Goal: Task Accomplishment & Management: Use online tool/utility

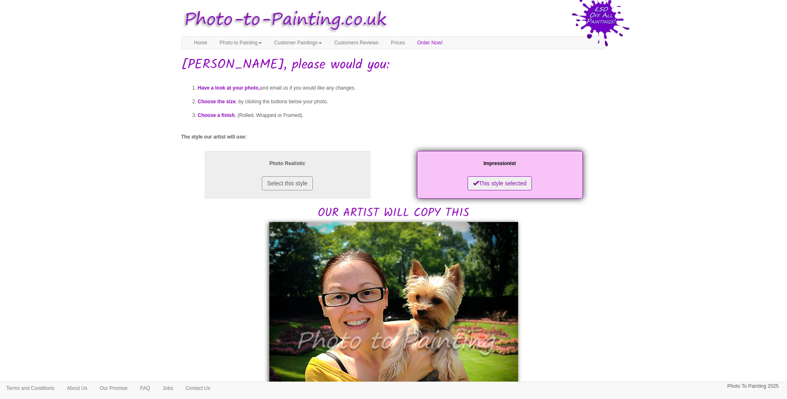
click at [630, 226] on body "Toggle navigation Menu Home Photo to Painting Photo to Painting Introduction Ho…" at bounding box center [393, 395] width 787 height 782
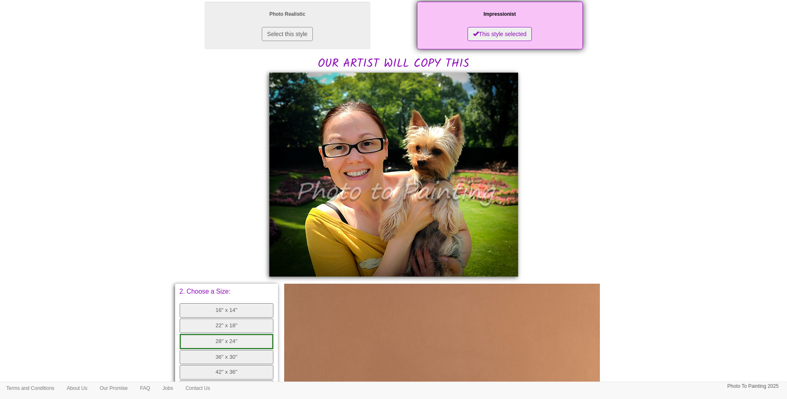
scroll to position [69, 0]
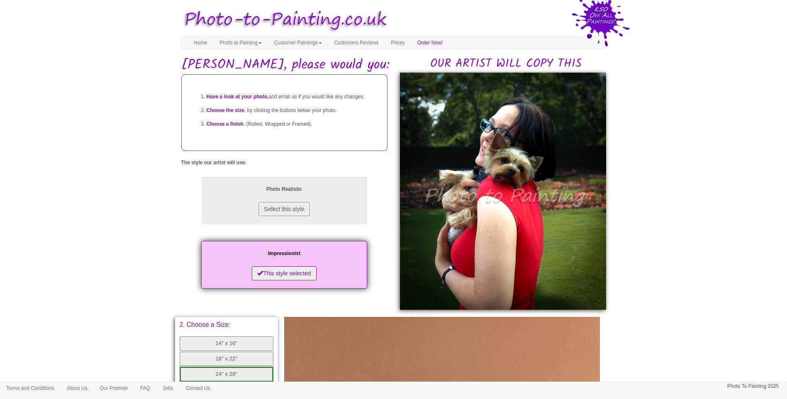
click at [742, 224] on body "Toggle navigation Menu Home Photo to Painting Photo to Painting Introduction Ho…" at bounding box center [393, 337] width 787 height 666
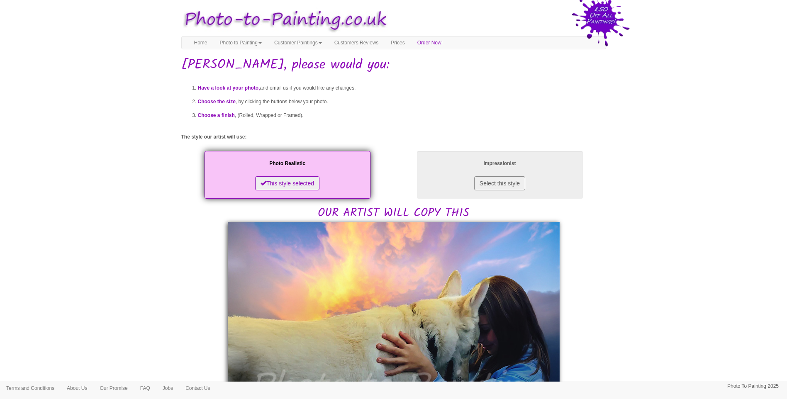
click at [664, 277] on body "Toggle navigation Menu Home Photo to Painting Photo to Painting Introduction Ho…" at bounding box center [393, 406] width 787 height 804
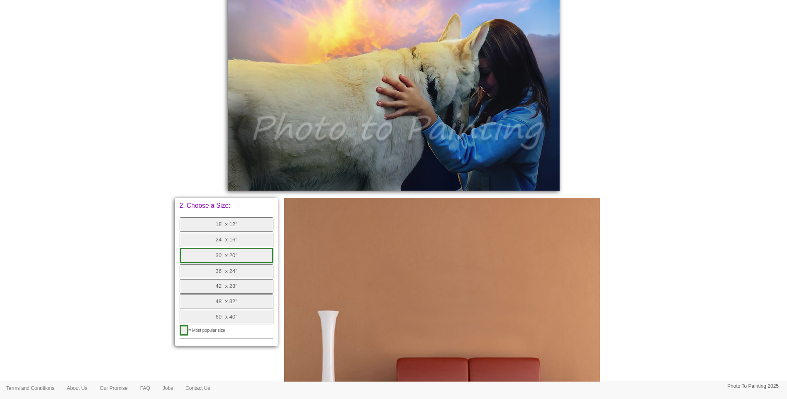
scroll to position [207, 0]
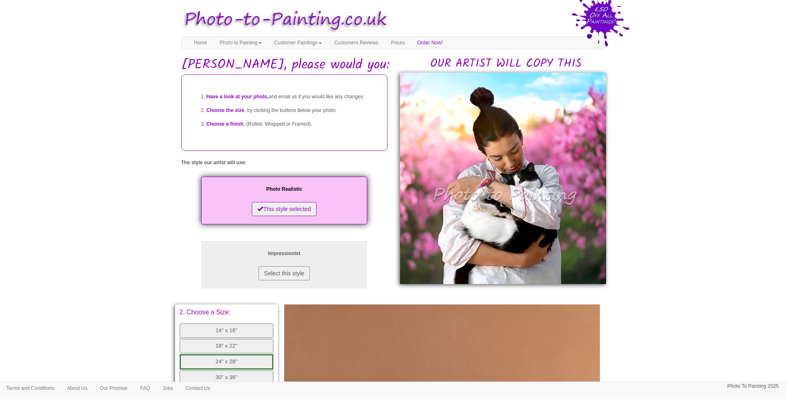
drag, startPoint x: 688, startPoint y: 267, endPoint x: 678, endPoint y: 267, distance: 9.5
click at [688, 267] on body "Toggle navigation Menu Home Photo to Painting Photo to Painting Introduction Ho…" at bounding box center [393, 331] width 787 height 654
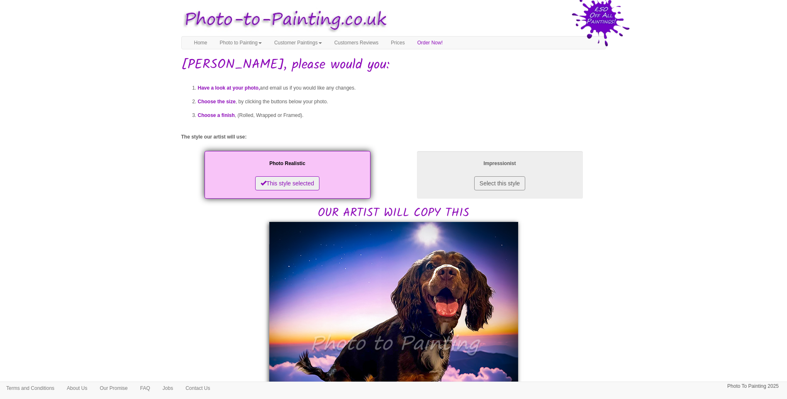
drag, startPoint x: 618, startPoint y: 317, endPoint x: 628, endPoint y: 304, distance: 16.8
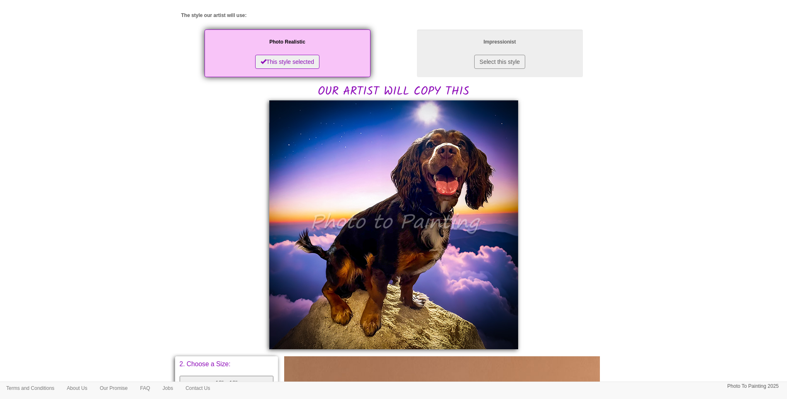
scroll to position [69, 0]
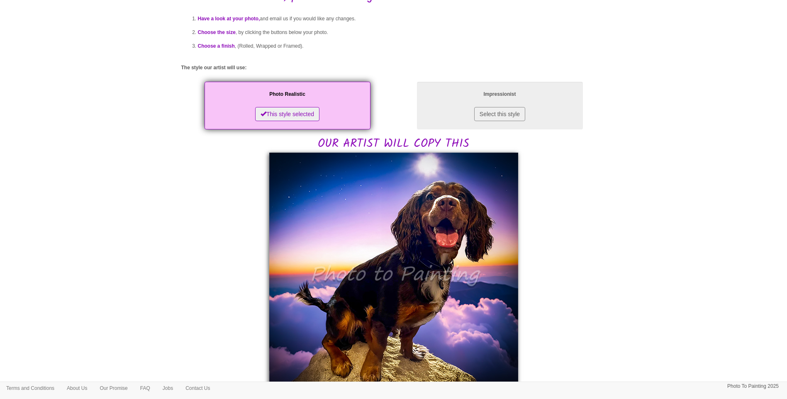
click at [560, 246] on div "Have a look at your photo, and email us if you would like any changes. Choose t…" at bounding box center [393, 357] width 425 height 705
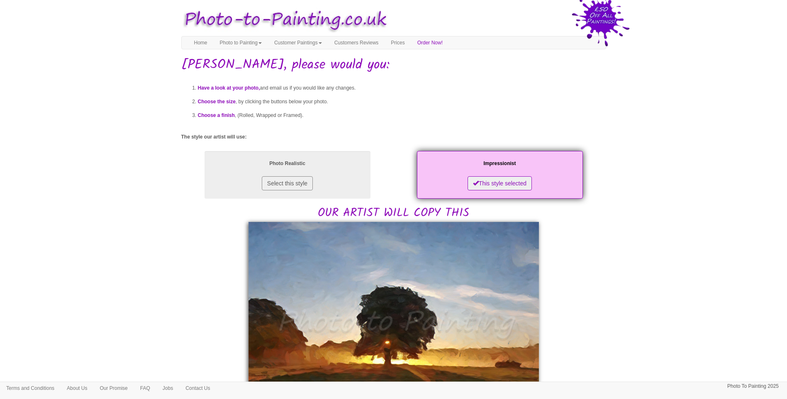
drag, startPoint x: 623, startPoint y: 323, endPoint x: 424, endPoint y: 325, distance: 199.1
click at [622, 323] on body "Toggle navigation Menu Home Photo to Painting Photo to Painting Introduction Ho…" at bounding box center [393, 396] width 787 height 785
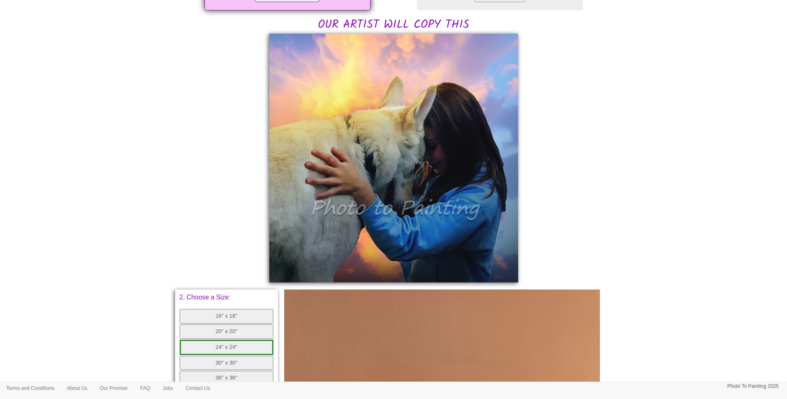
scroll to position [345, 0]
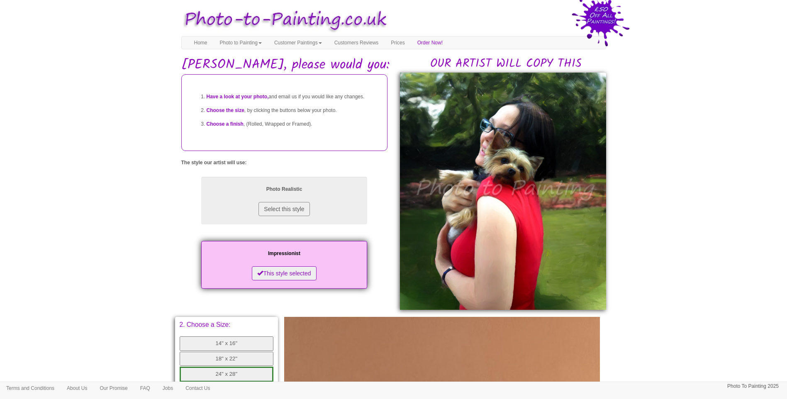
click at [715, 251] on body "Toggle navigation Menu Home Photo to Painting Photo to Painting Introduction Ho…" at bounding box center [393, 337] width 787 height 666
